Goal: Task Accomplishment & Management: Manage account settings

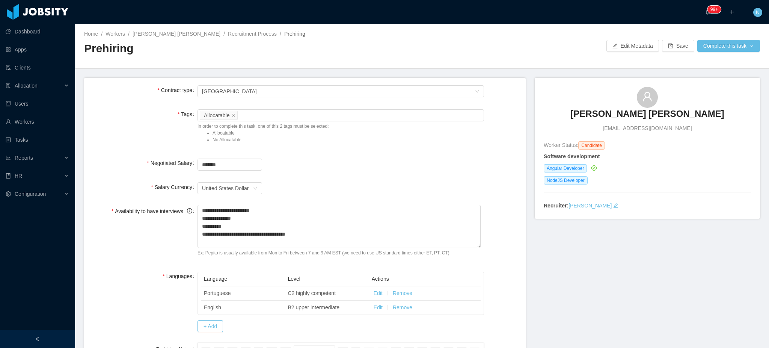
scroll to position [173, 0]
click at [675, 44] on button "Save" at bounding box center [678, 46] width 32 height 12
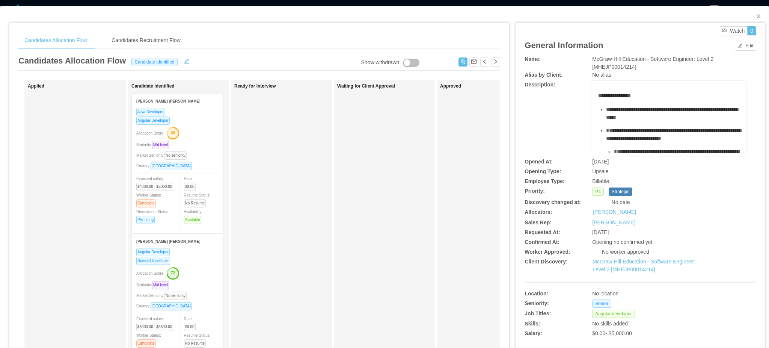
scroll to position [273, 0]
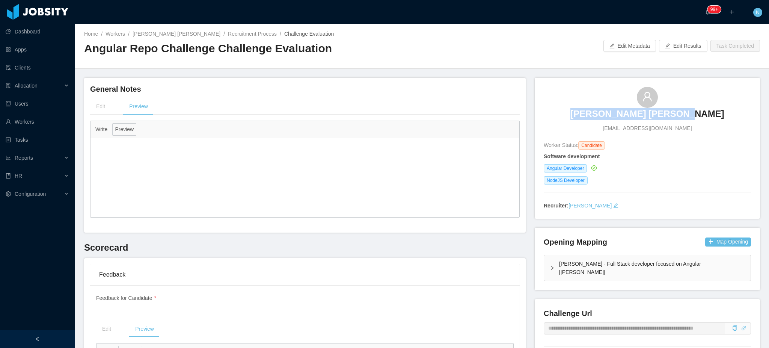
drag, startPoint x: 708, startPoint y: 113, endPoint x: 575, endPoint y: 114, distance: 133.2
click at [575, 114] on div "Luan Fernando de Souza luann_nill@hotmail.com" at bounding box center [646, 109] width 207 height 45
copy h3 "Luan Fernando de Souza"
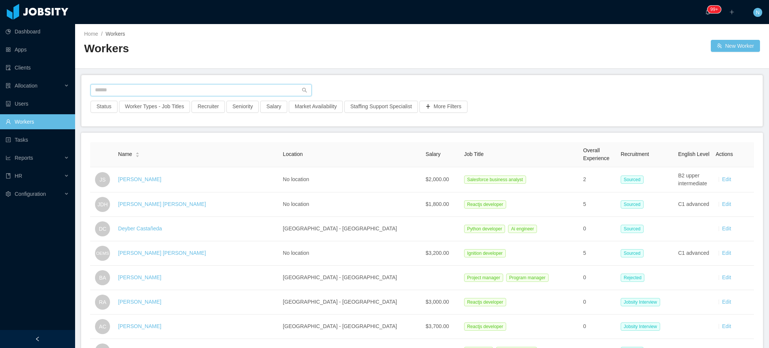
click at [210, 86] on input "text" at bounding box center [200, 90] width 221 height 12
click at [193, 89] on input "text" at bounding box center [200, 90] width 221 height 12
click at [422, 50] on div at bounding box center [566, 46] width 289 height 12
click at [218, 93] on input "text" at bounding box center [200, 90] width 221 height 12
paste input "**********"
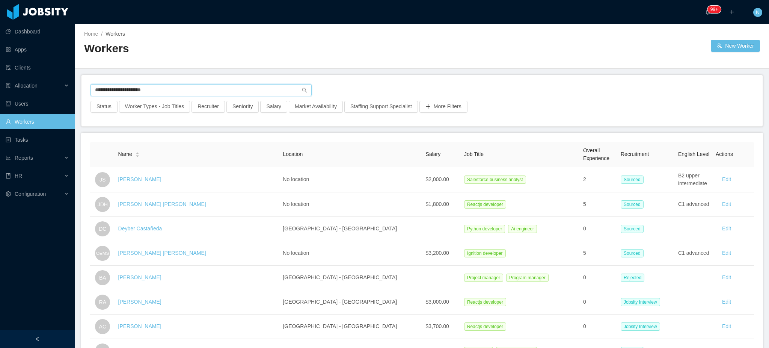
type input "**********"
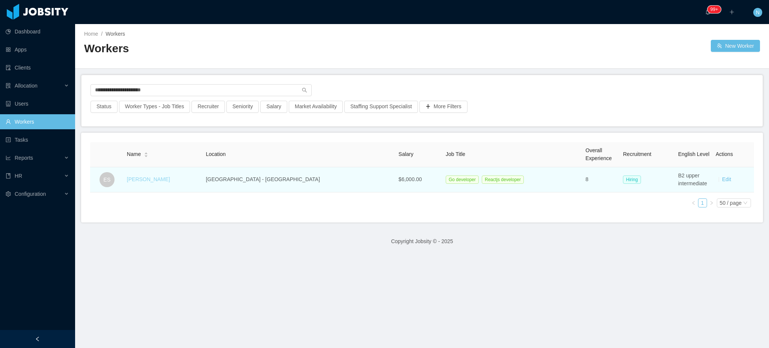
click at [161, 179] on link "[PERSON_NAME]" at bounding box center [148, 179] width 43 height 6
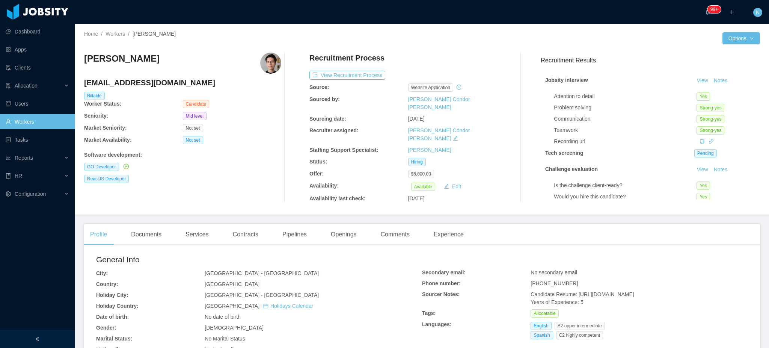
click at [552, 280] on span "+524433491680" at bounding box center [553, 283] width 47 height 6
click at [553, 281] on span "+524433491680" at bounding box center [553, 283] width 47 height 6
copy span "524433491680"
click at [535, 31] on div "Home / Workers / Erick Suarez / Options Erick Suarez ericksuarezdev@gmail.com B…" at bounding box center [422, 119] width 694 height 191
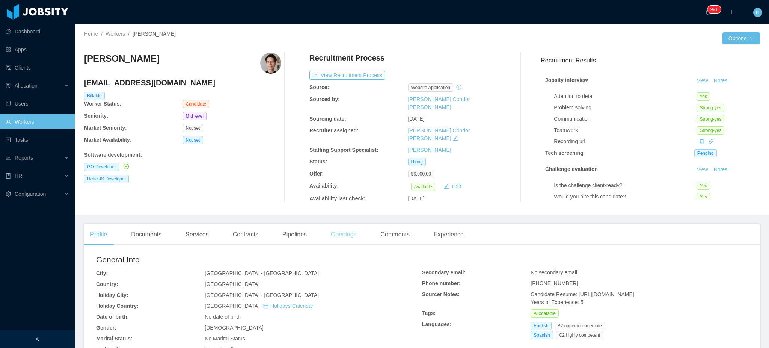
click at [337, 233] on div "Openings" at bounding box center [344, 234] width 38 height 21
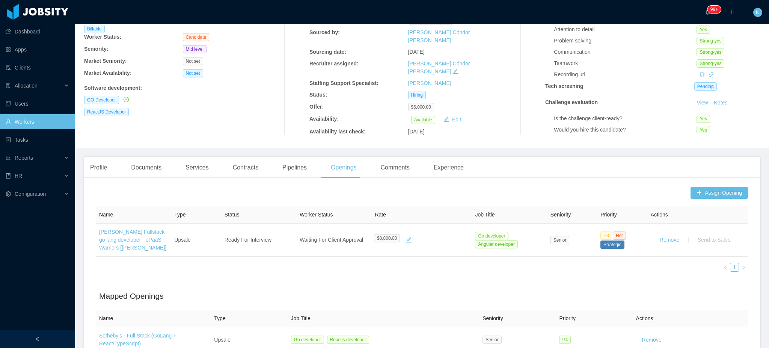
scroll to position [152, 0]
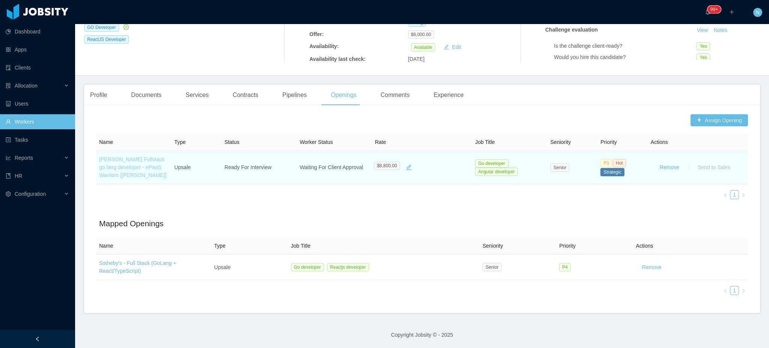
click at [128, 160] on link "[PERSON_NAME] Fullstack go lang developer - ePaaS Warriors [[PERSON_NAME]]" at bounding box center [132, 167] width 67 height 22
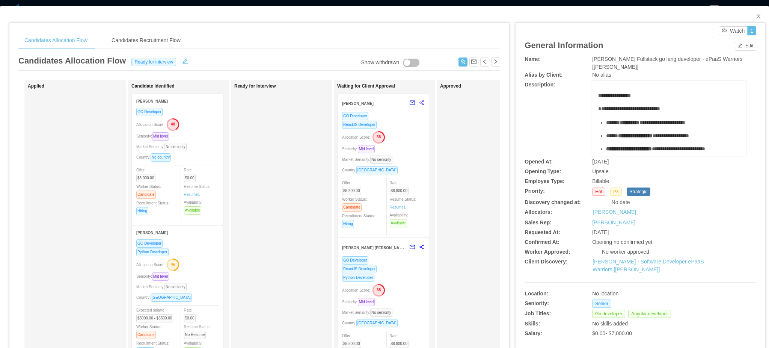
click at [413, 150] on div "Seniority: Mid level" at bounding box center [383, 149] width 82 height 9
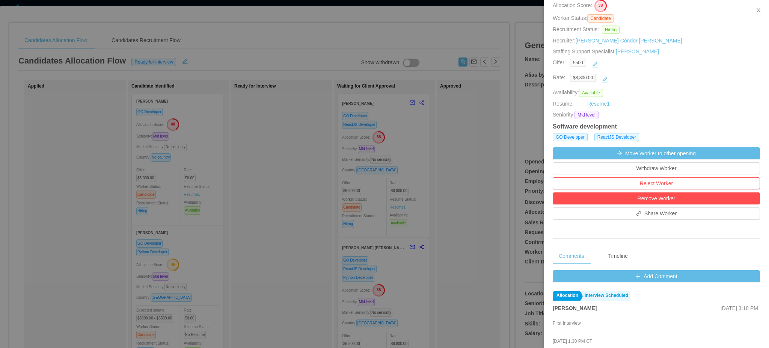
scroll to position [250, 0]
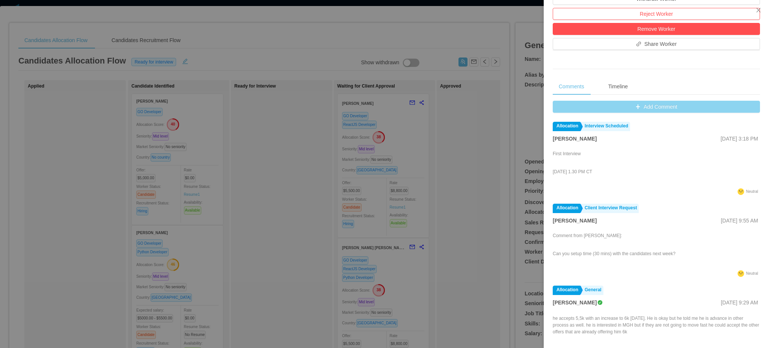
click at [647, 105] on button "Add Comment" at bounding box center [655, 107] width 207 height 12
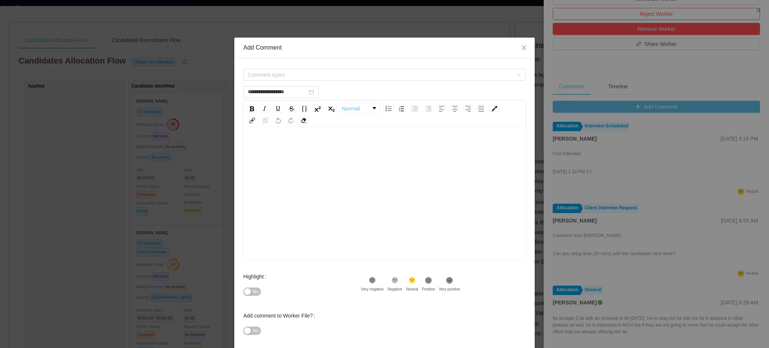
type input "**********"
click at [500, 26] on div "**********" at bounding box center [384, 174] width 769 height 348
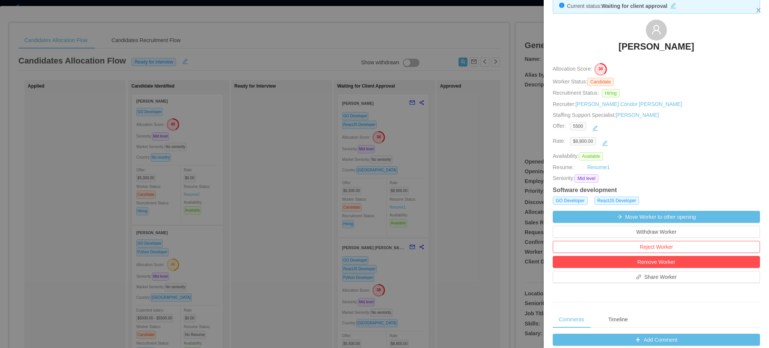
scroll to position [0, 0]
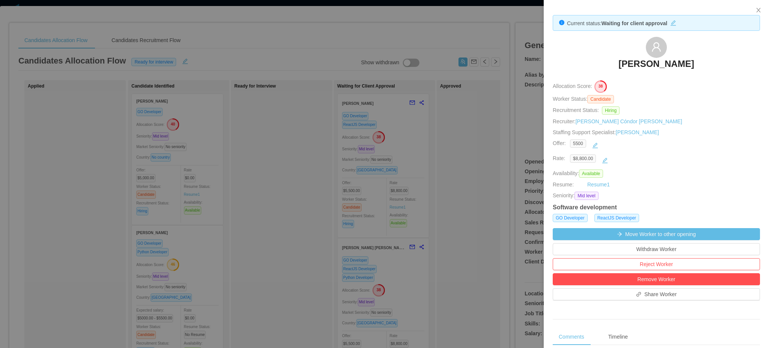
drag, startPoint x: 653, startPoint y: 64, endPoint x: 696, endPoint y: 69, distance: 43.4
click at [698, 76] on div "Current status: Waiting for client approval Erick Suarez Allocation Score: 38 W…" at bounding box center [655, 301] width 225 height 603
drag, startPoint x: 691, startPoint y: 63, endPoint x: 614, endPoint y: 68, distance: 77.5
click at [614, 68] on div "[PERSON_NAME]" at bounding box center [655, 56] width 207 height 38
copy h3 "[PERSON_NAME]"
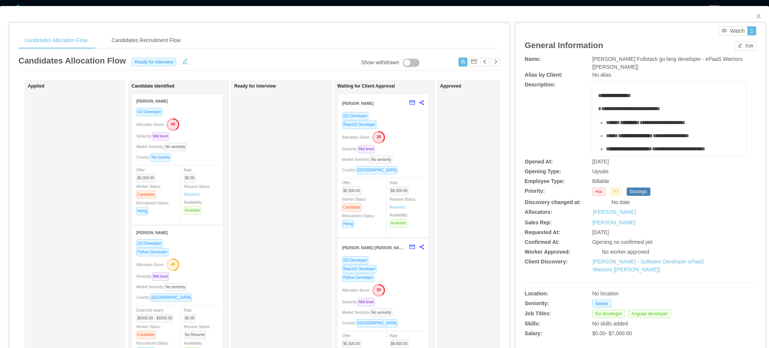
click at [650, 57] on span "[PERSON_NAME] Fullstack go lang developer - ePaaS Warriors [[PERSON_NAME]]" at bounding box center [667, 63] width 150 height 14
copy span "[PERSON_NAME] Fullstack go lang developer - ePaaS Warriors [[PERSON_NAME]]"
